Goal: Task Accomplishment & Management: Use online tool/utility

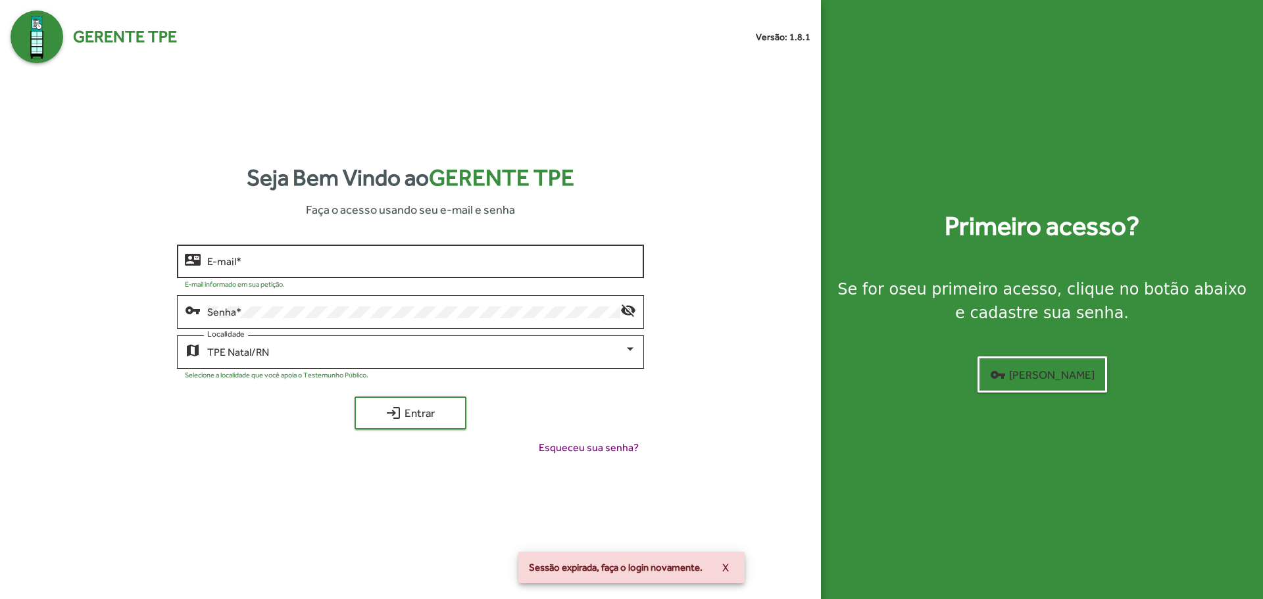
click at [320, 257] on input "E-mail *" at bounding box center [421, 262] width 428 height 12
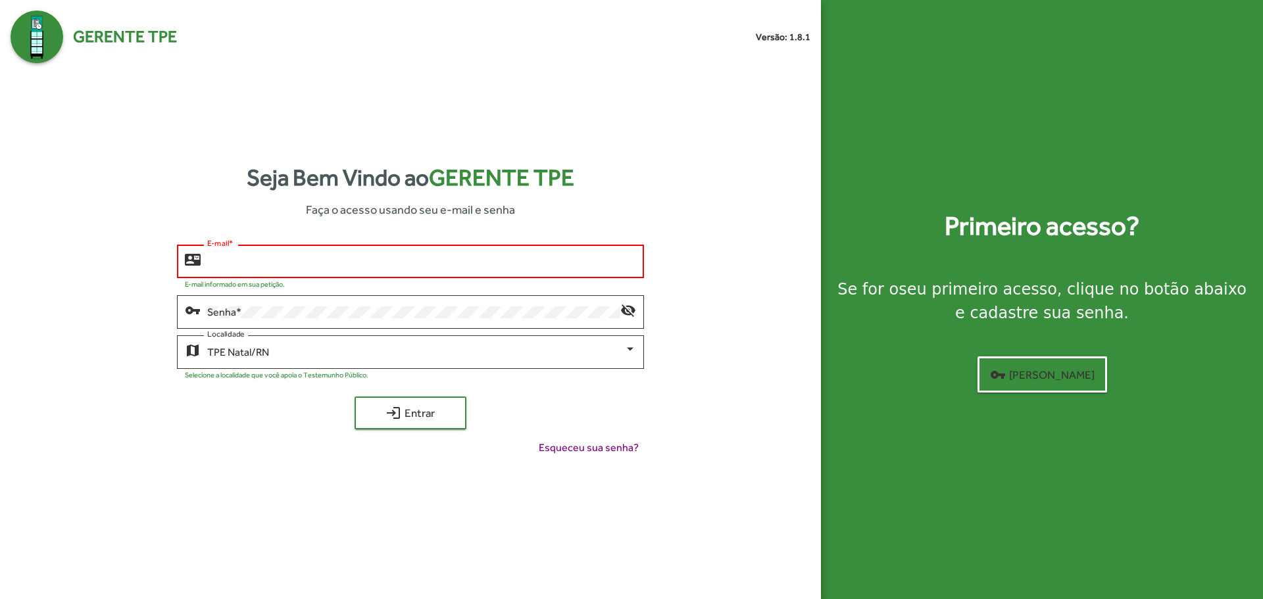
type input "**********"
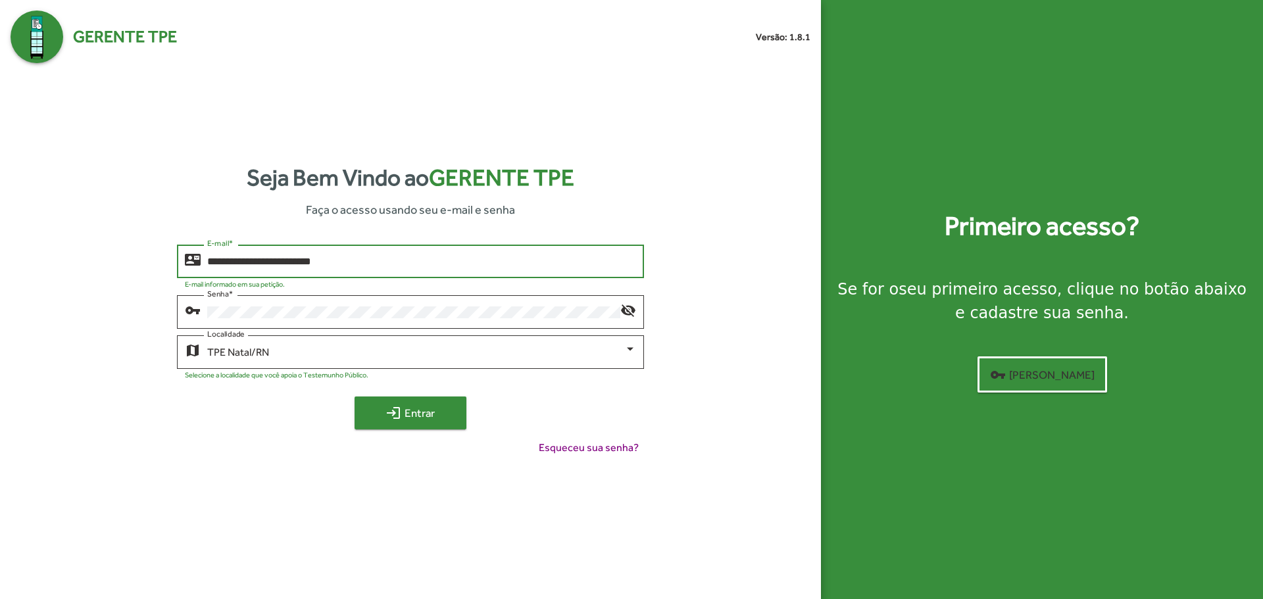
click at [406, 415] on span "login Entrar" at bounding box center [410, 413] width 88 height 24
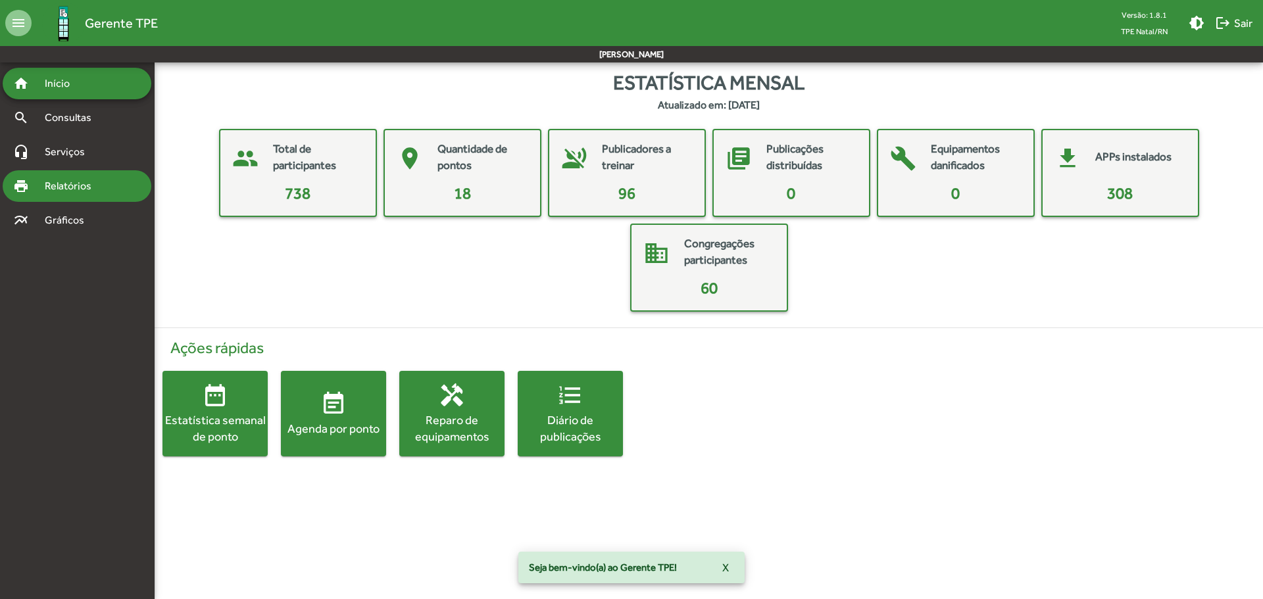
click at [112, 195] on div "print Relatórios" at bounding box center [77, 186] width 149 height 32
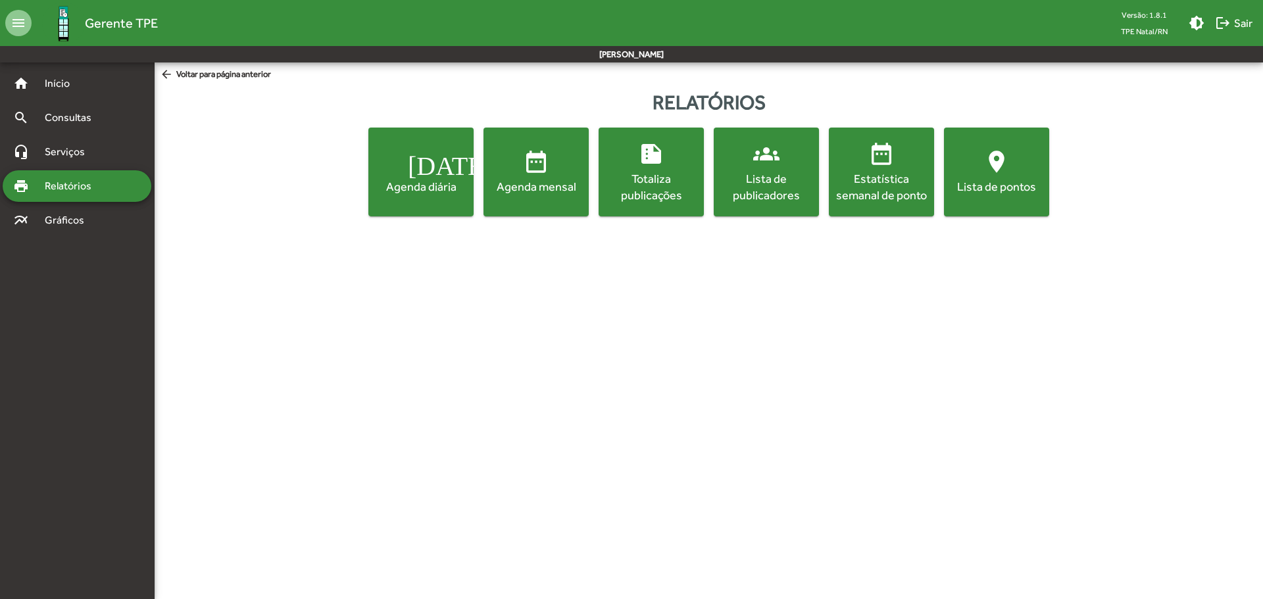
click at [438, 173] on span "[DATE] Agenda diária" at bounding box center [421, 172] width 100 height 46
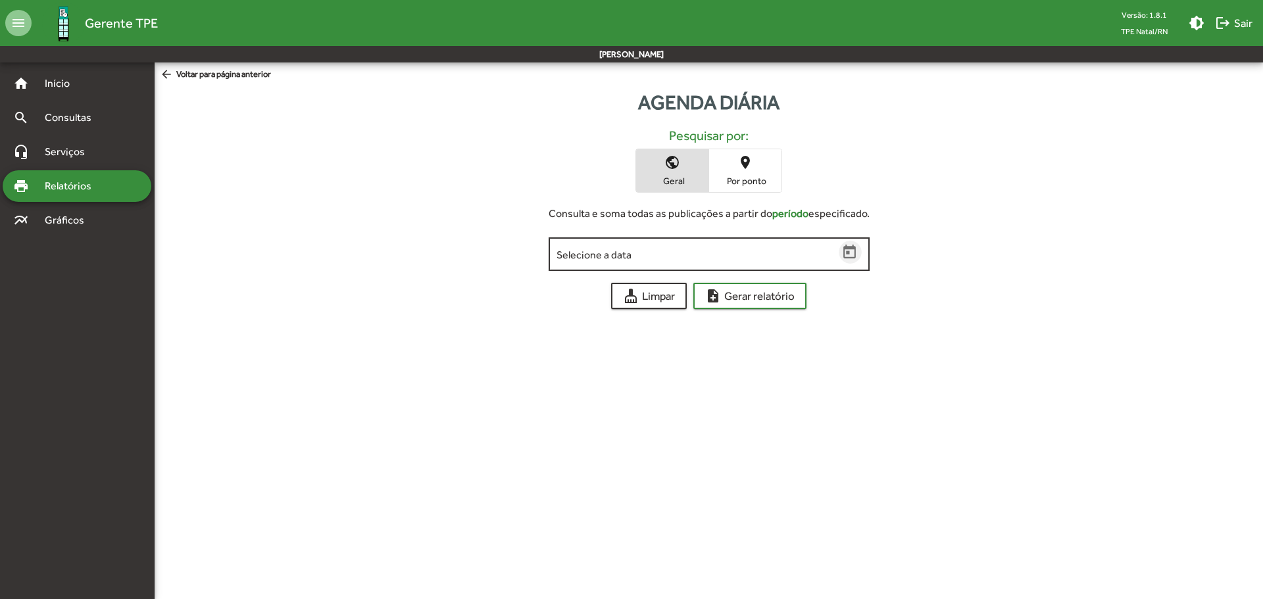
click at [847, 256] on icon "Open calendar" at bounding box center [849, 252] width 17 height 17
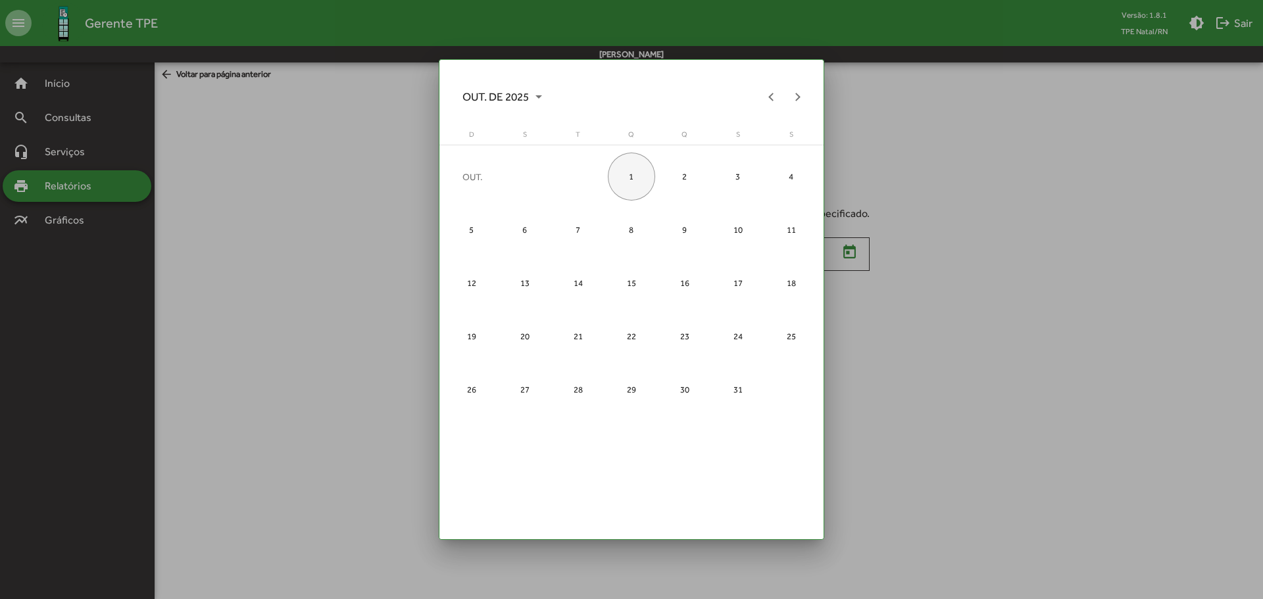
click at [632, 174] on div "1" at bounding box center [632, 177] width 48 height 48
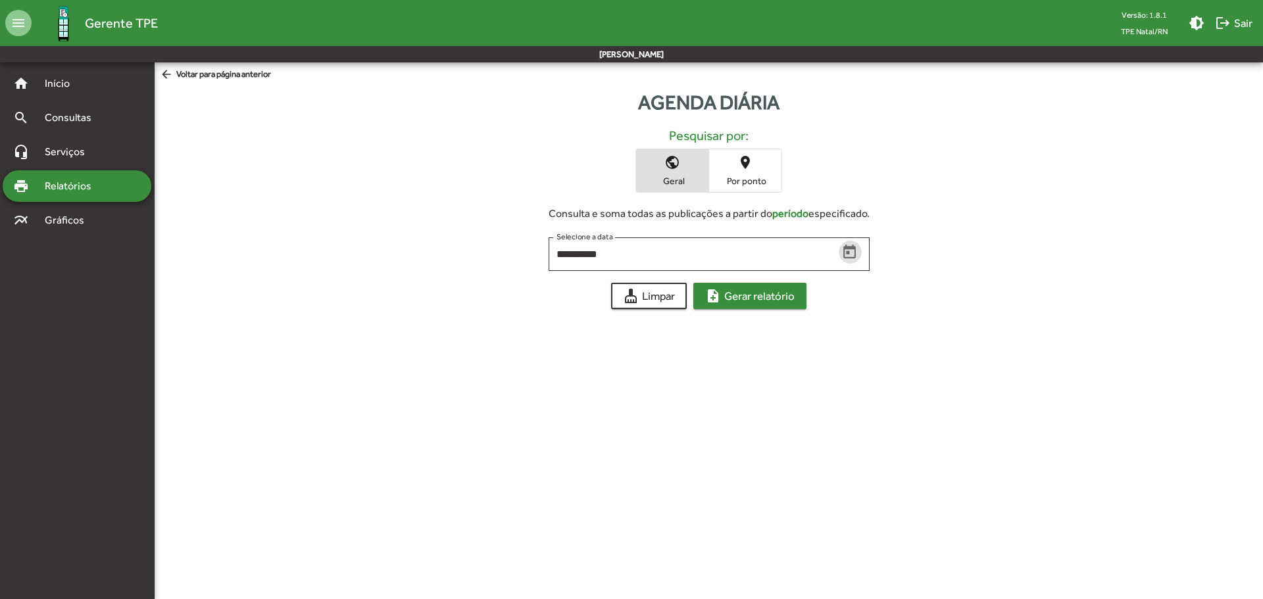
click at [794, 289] on span "note_add Gerar relatório" at bounding box center [749, 296] width 89 height 24
click at [749, 297] on span "note_add Gerar relatório" at bounding box center [749, 296] width 89 height 24
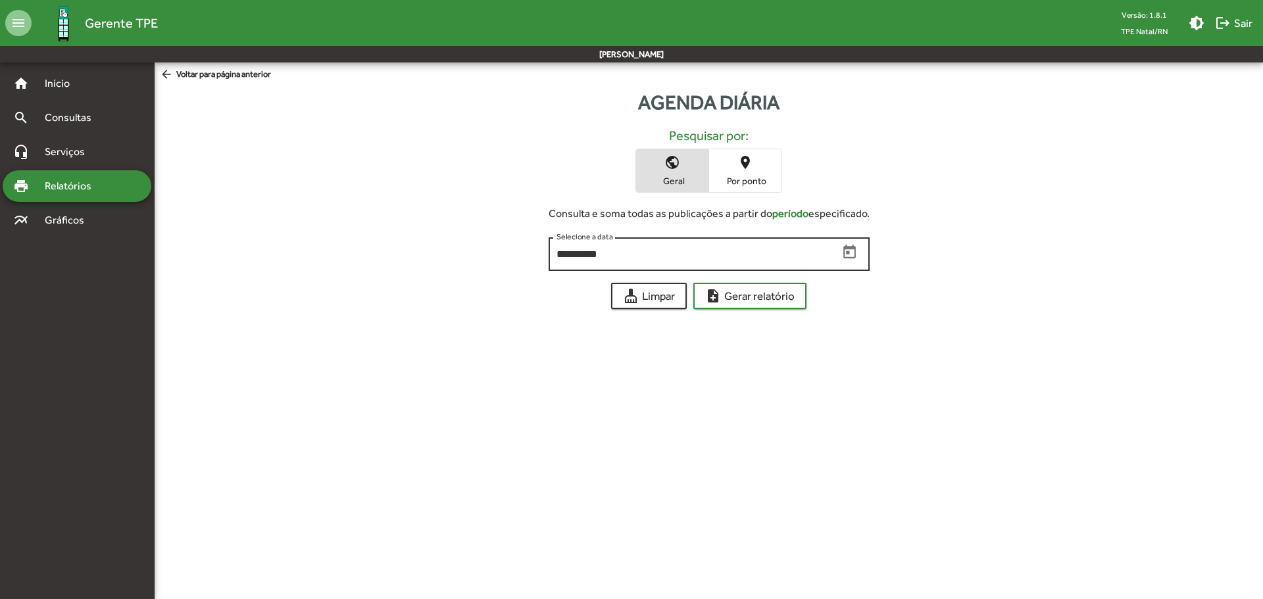
click at [853, 256] on icon "Open calendar" at bounding box center [849, 252] width 17 height 17
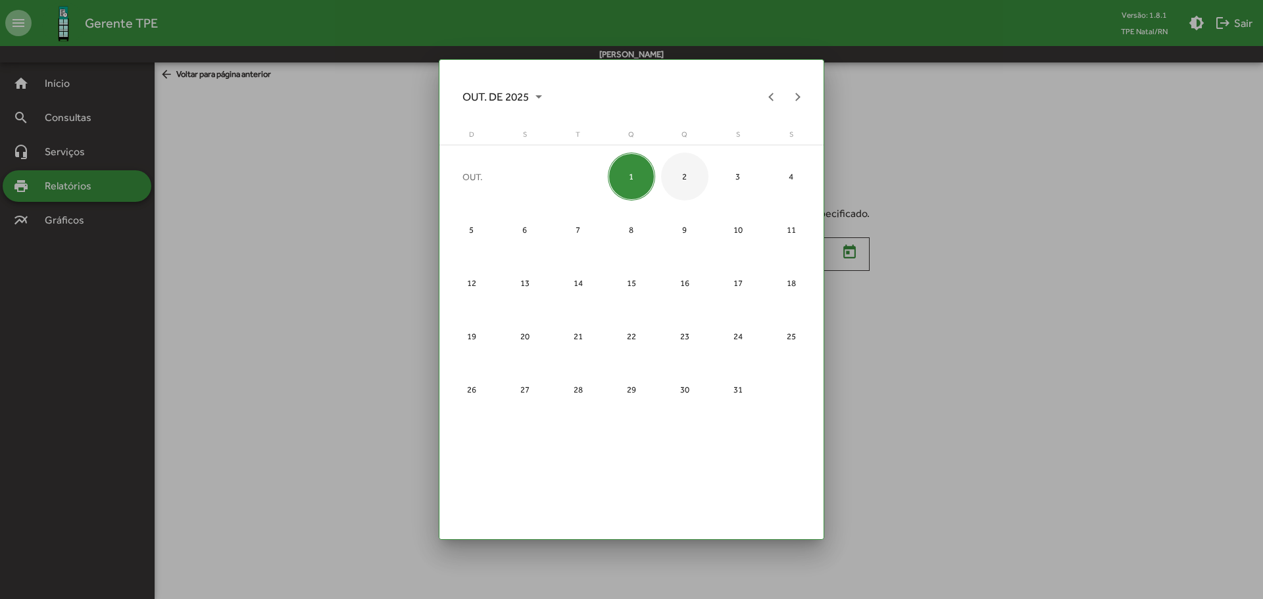
click at [687, 174] on div "2" at bounding box center [685, 177] width 48 height 48
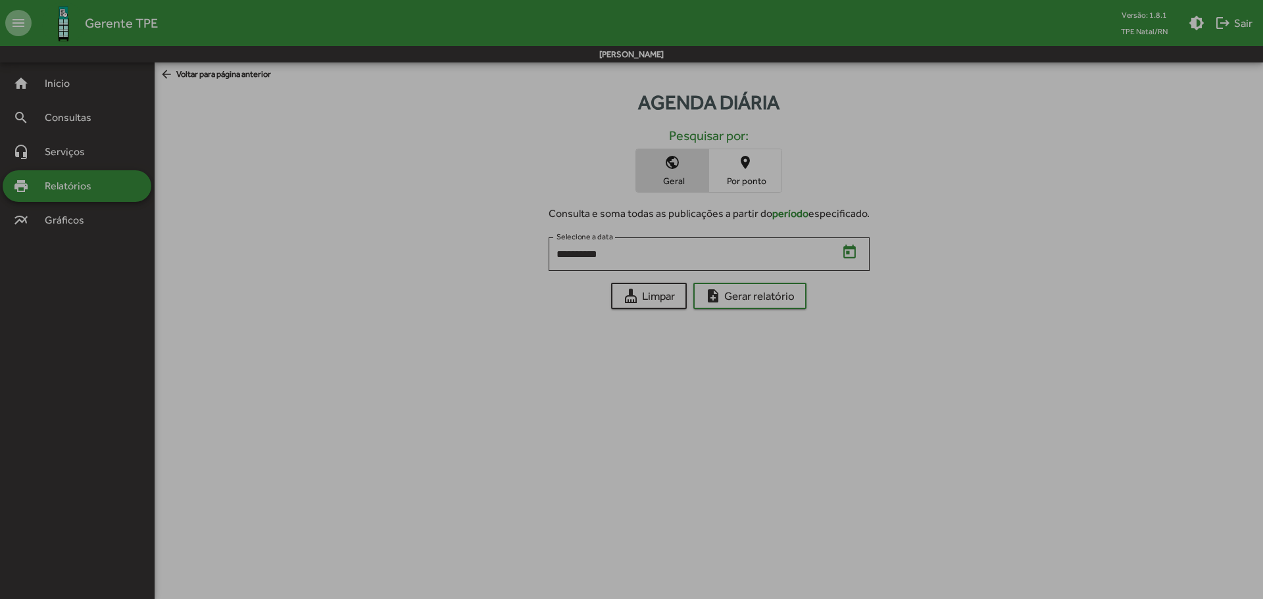
type input "**********"
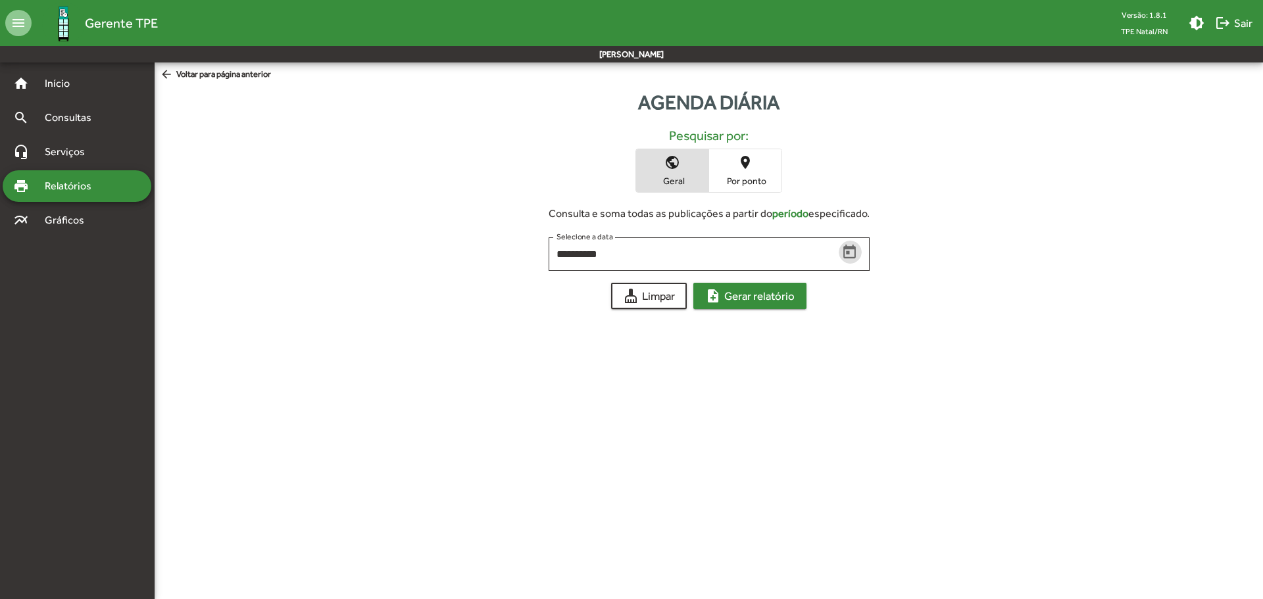
click at [749, 291] on span "note_add Gerar relatório" at bounding box center [749, 296] width 89 height 24
